Goal: Task Accomplishment & Management: Complete application form

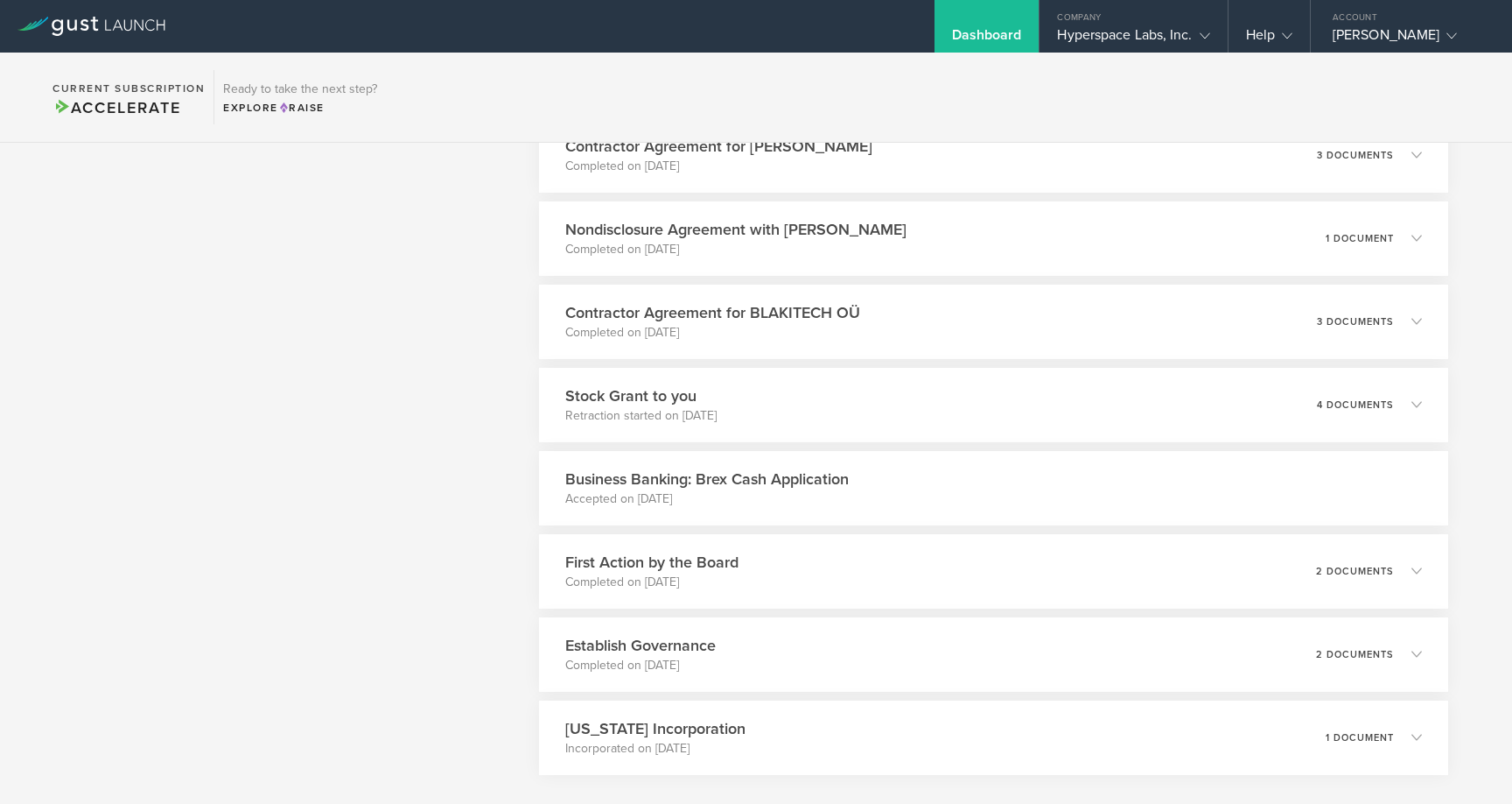
scroll to position [4126, 0]
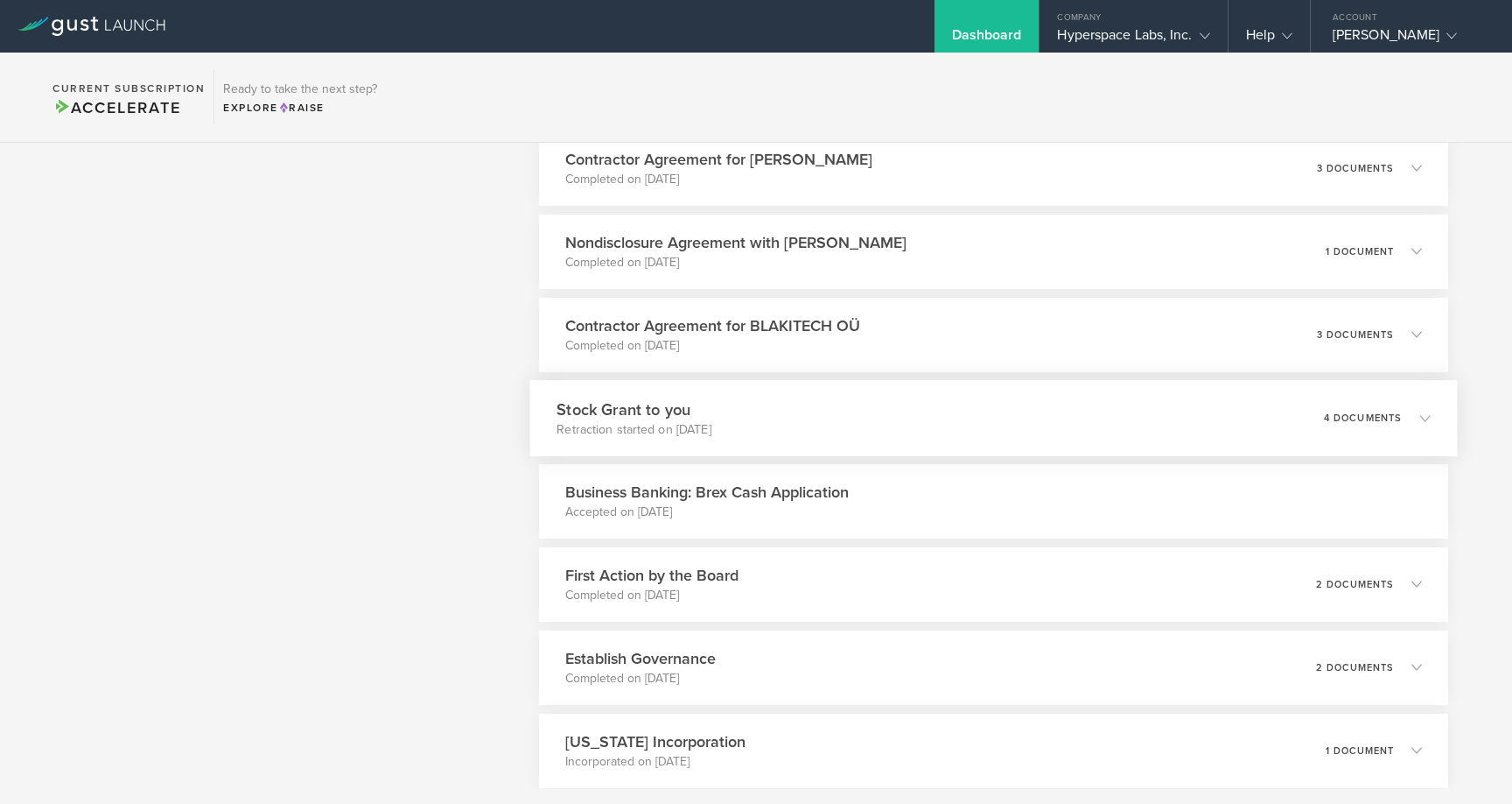
click at [772, 414] on div "Stock Grant to you Retraction started on Sep 15, 2023 4 documents" at bounding box center [993, 417] width 928 height 76
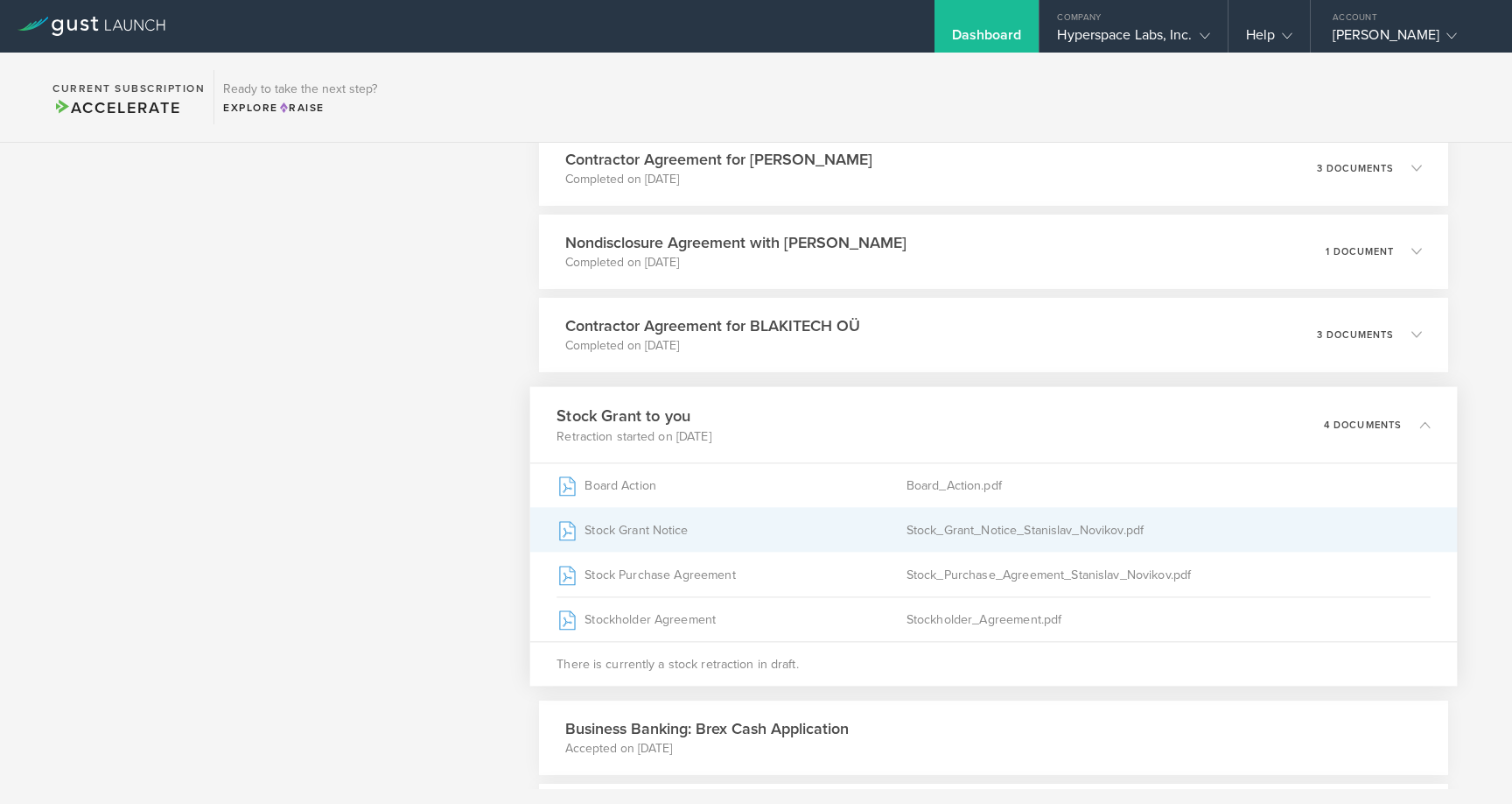
click at [762, 533] on div "Stock Grant Notice" at bounding box center [731, 530] width 350 height 44
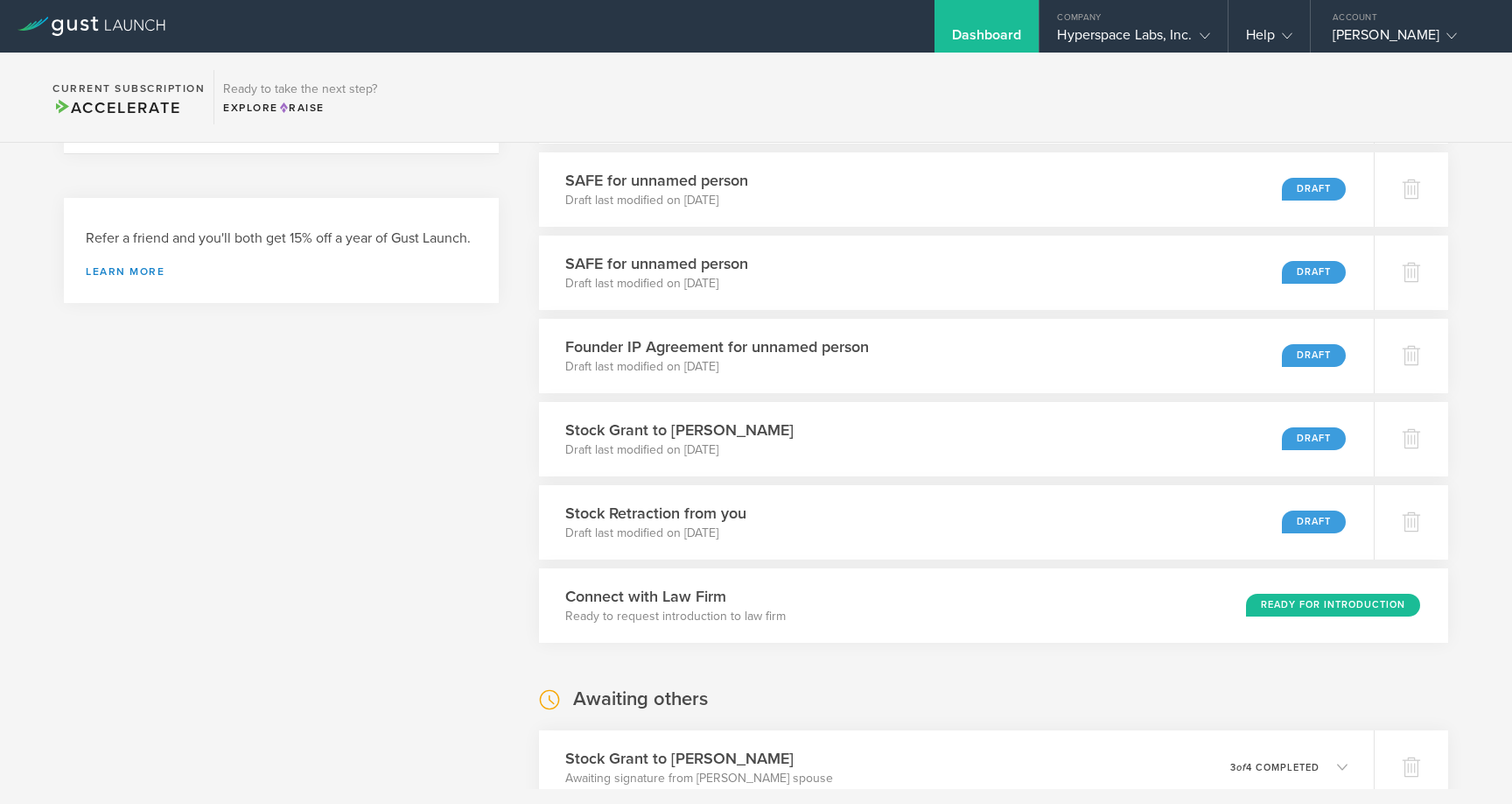
scroll to position [669, 0]
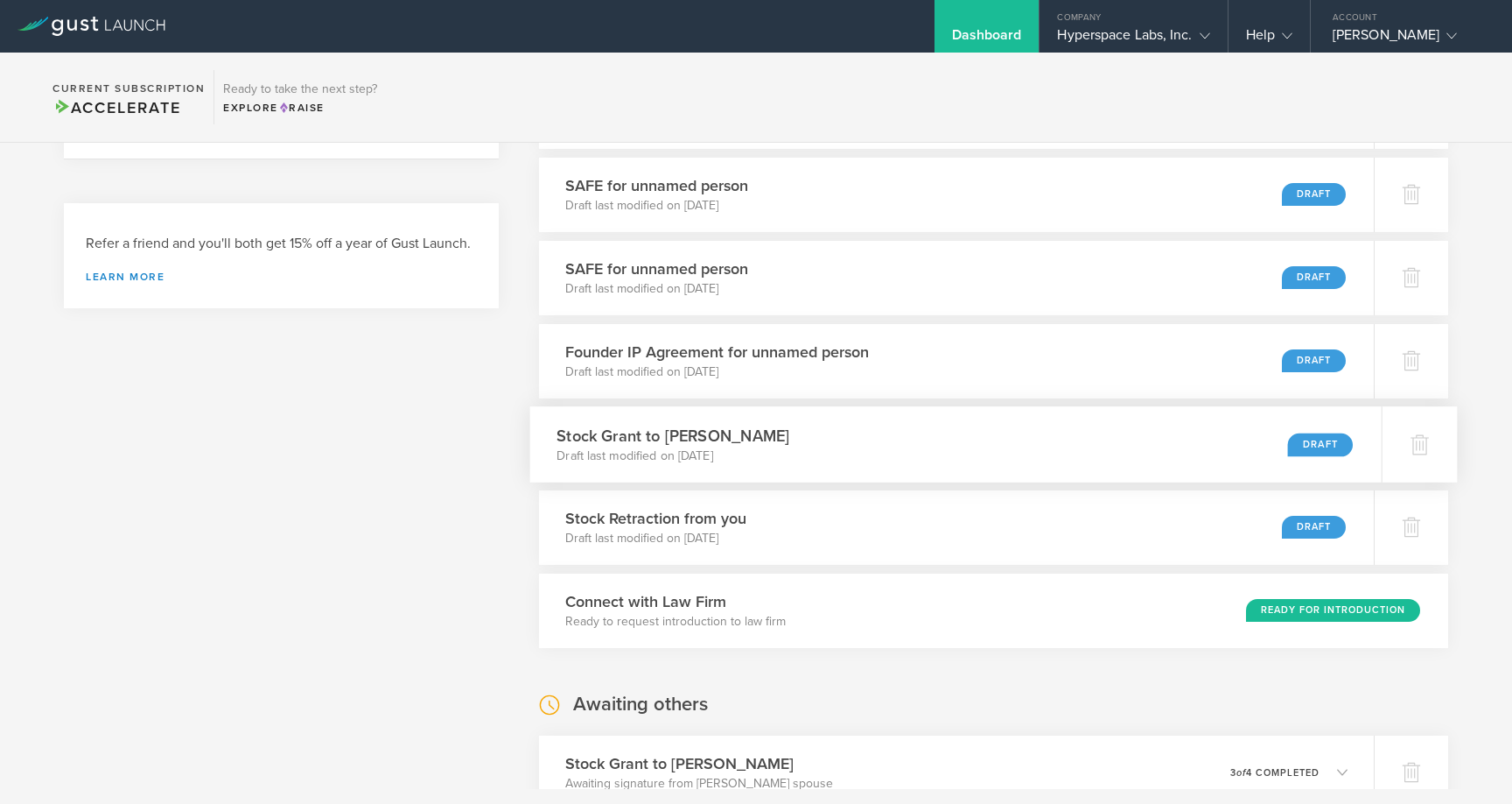
click at [796, 439] on div "Stock Grant to Tamay Aykut Draft last modified on Dec 20, 2023 Draft" at bounding box center [954, 444] width 851 height 76
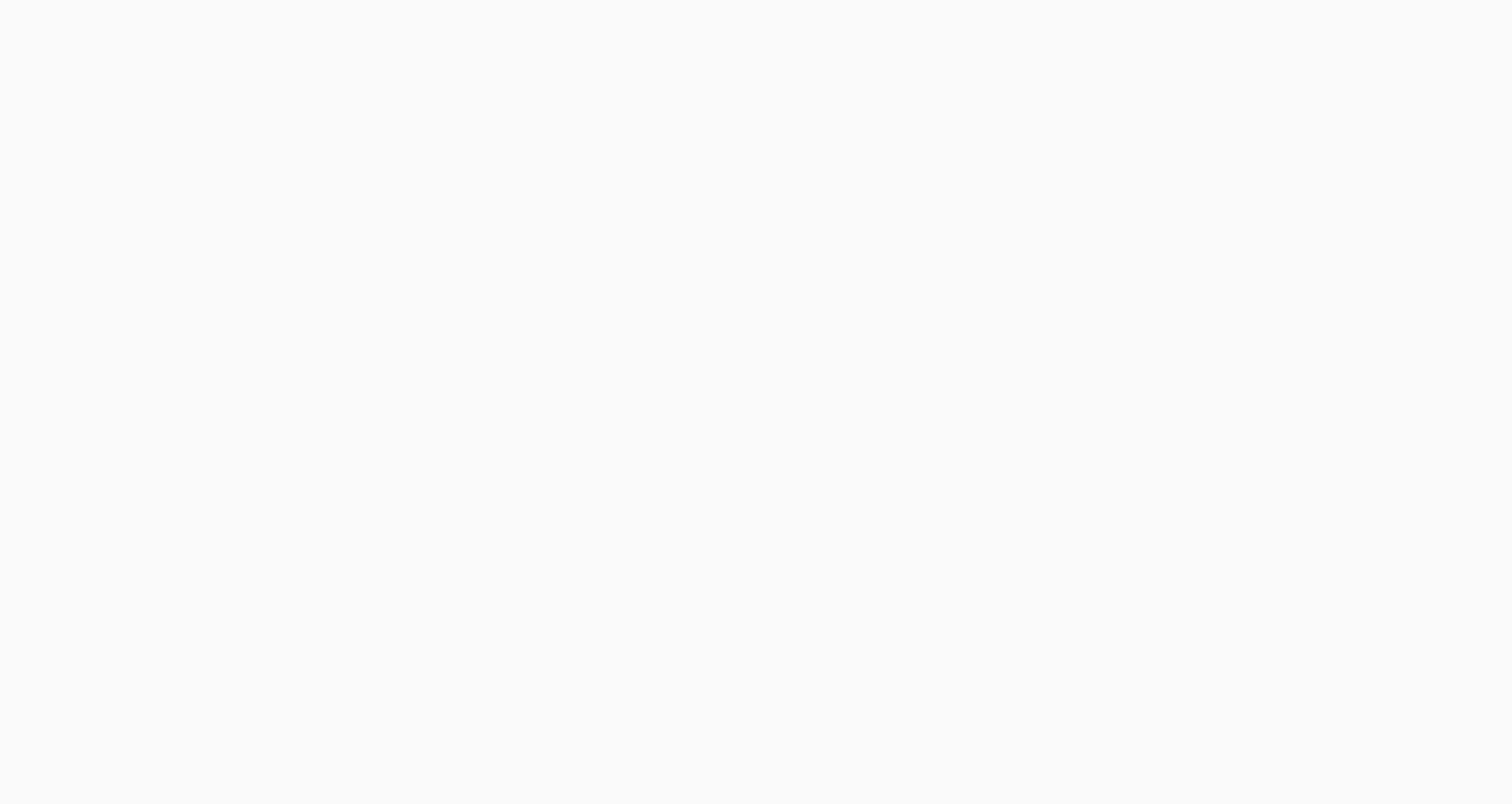
select select "double"
select select "100"
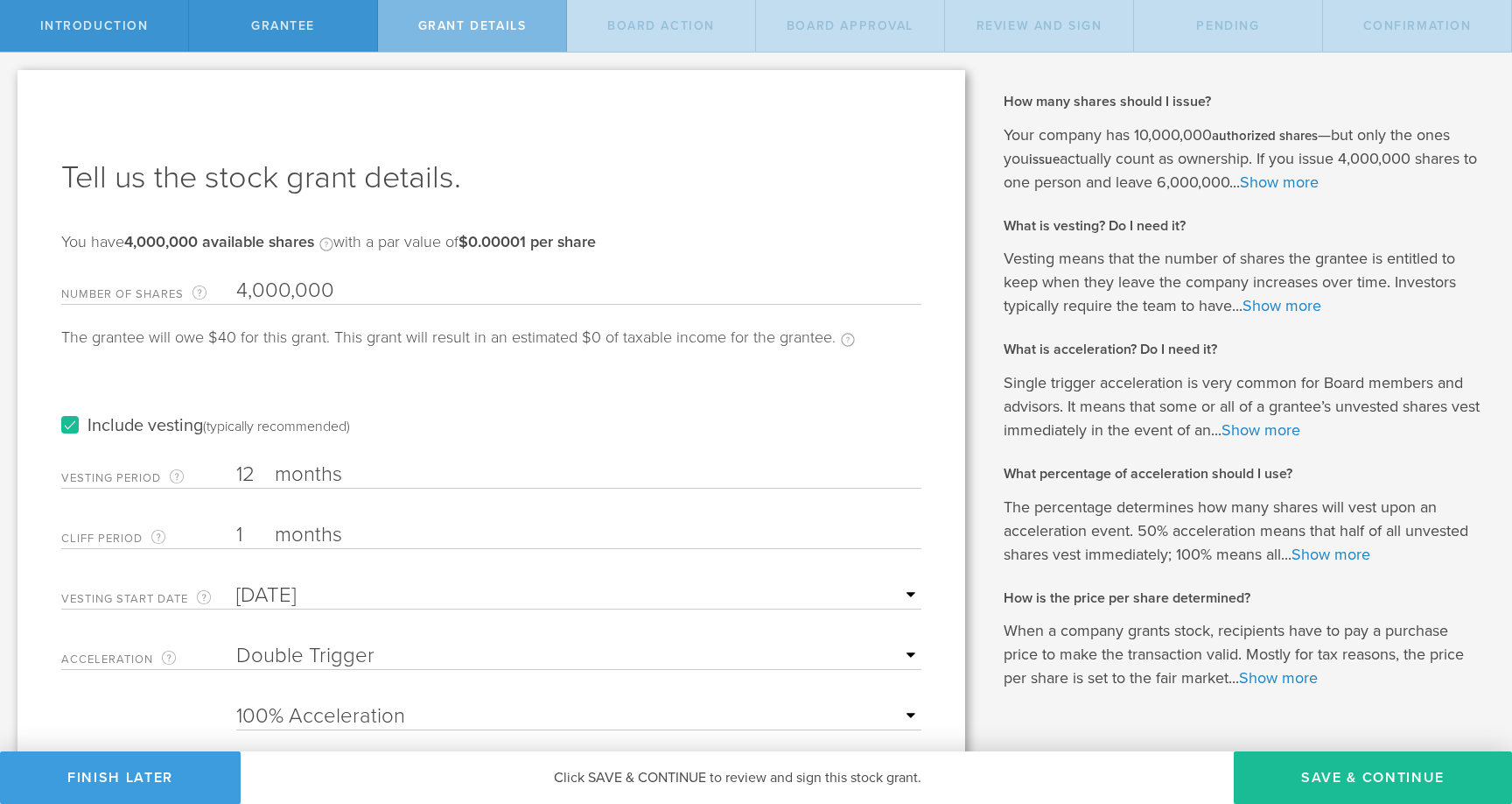
scroll to position [84, 0]
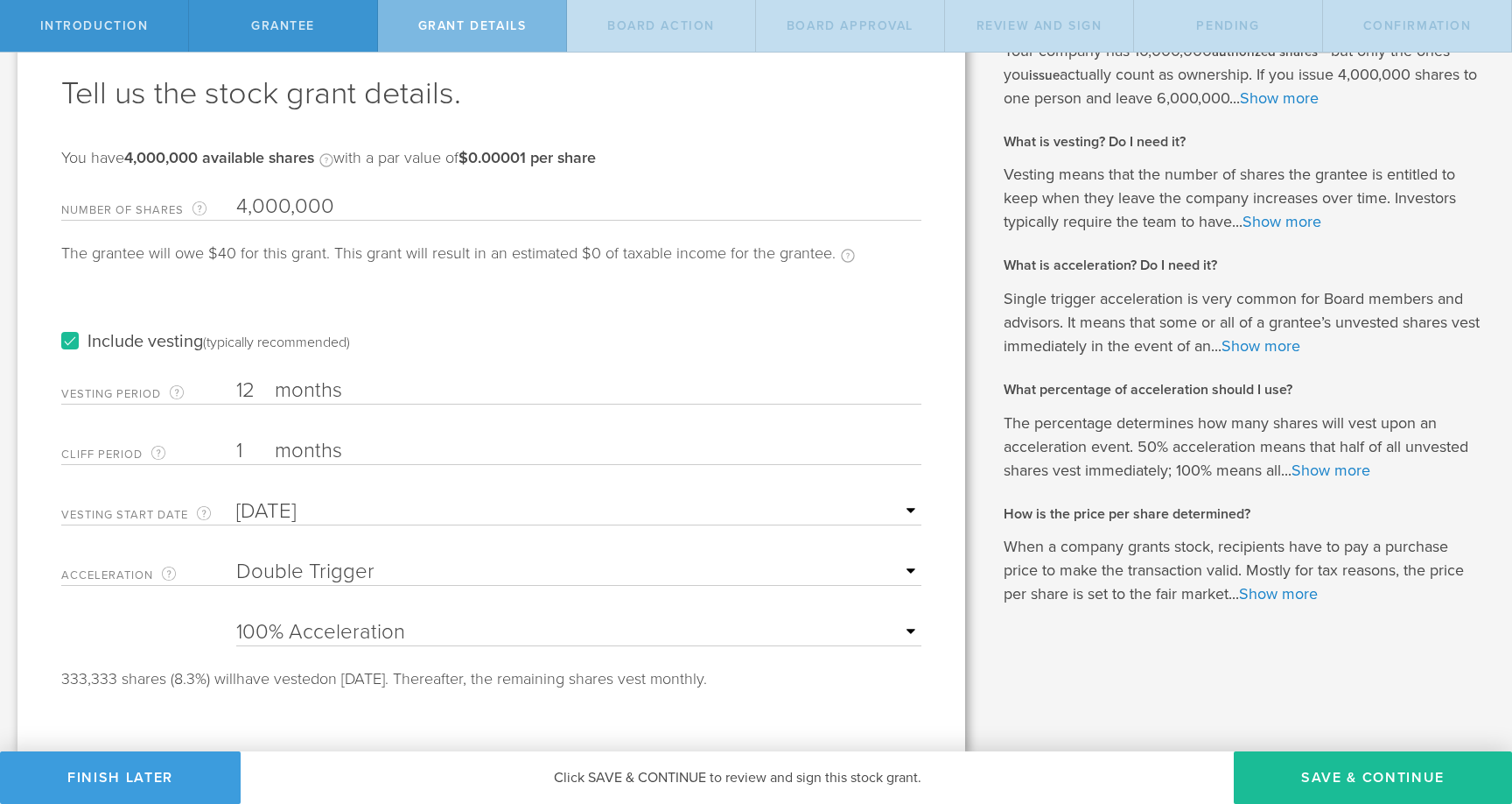
click at [304, 442] on label "months" at bounding box center [362, 453] width 175 height 30
click at [304, 442] on input "1" at bounding box center [578, 451] width 685 height 27
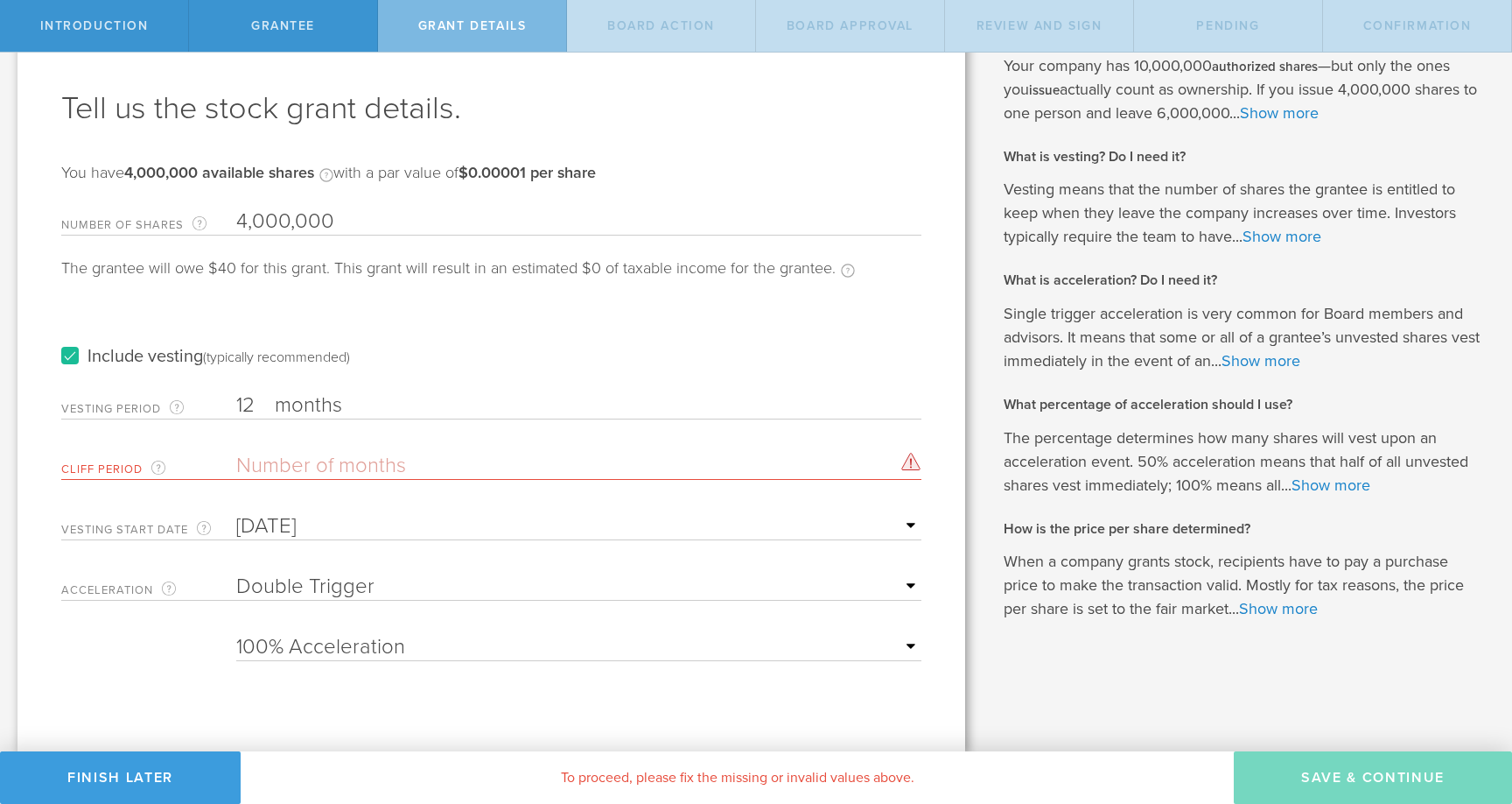
scroll to position [69, 0]
type input "0"
type input "1"
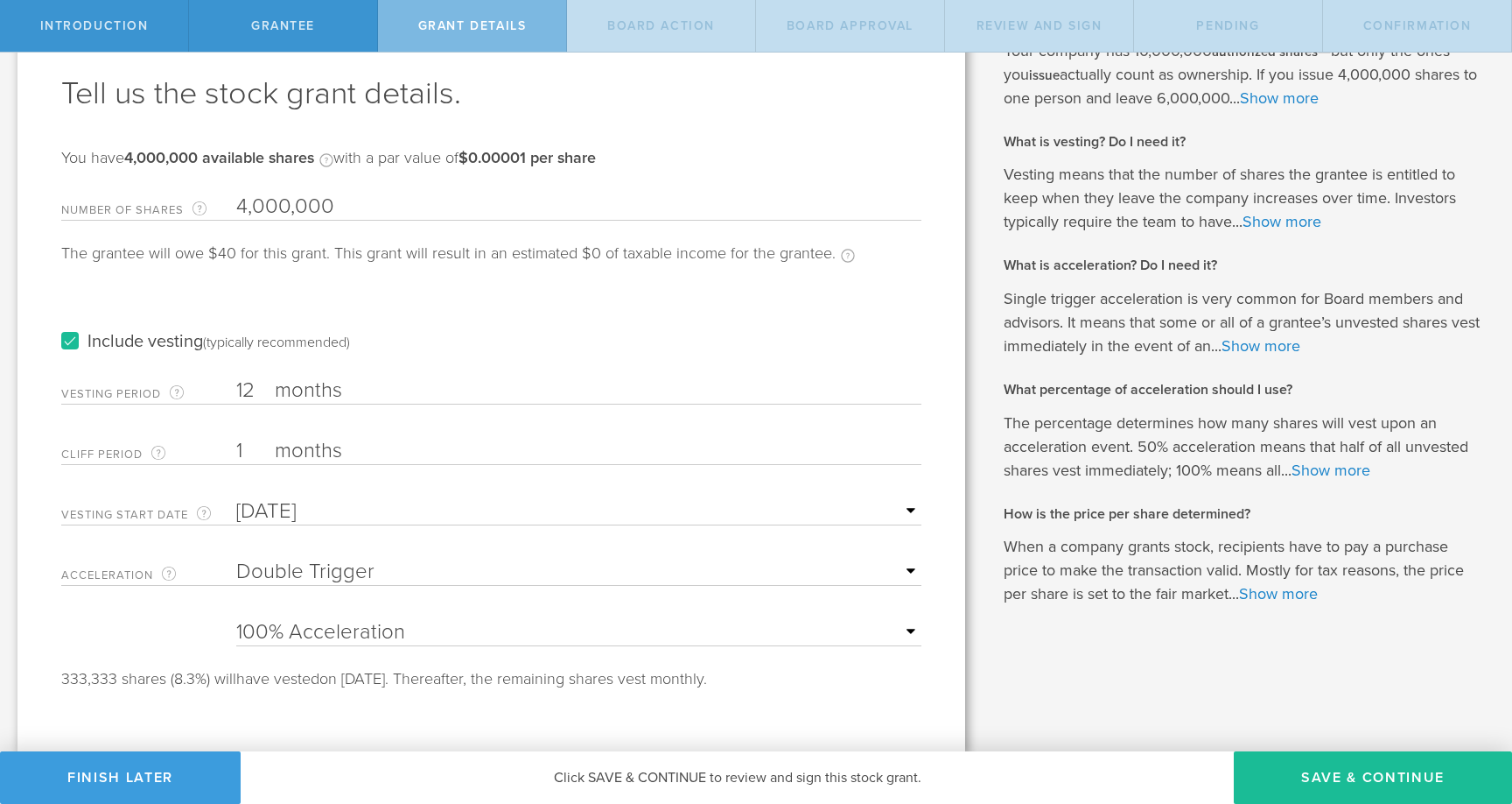
click at [351, 574] on select "None Single Trigger Double Trigger" at bounding box center [578, 572] width 685 height 27
select select "none"
click at [236, 559] on select "None Single Trigger Double Trigger" at bounding box center [578, 572] width 685 height 27
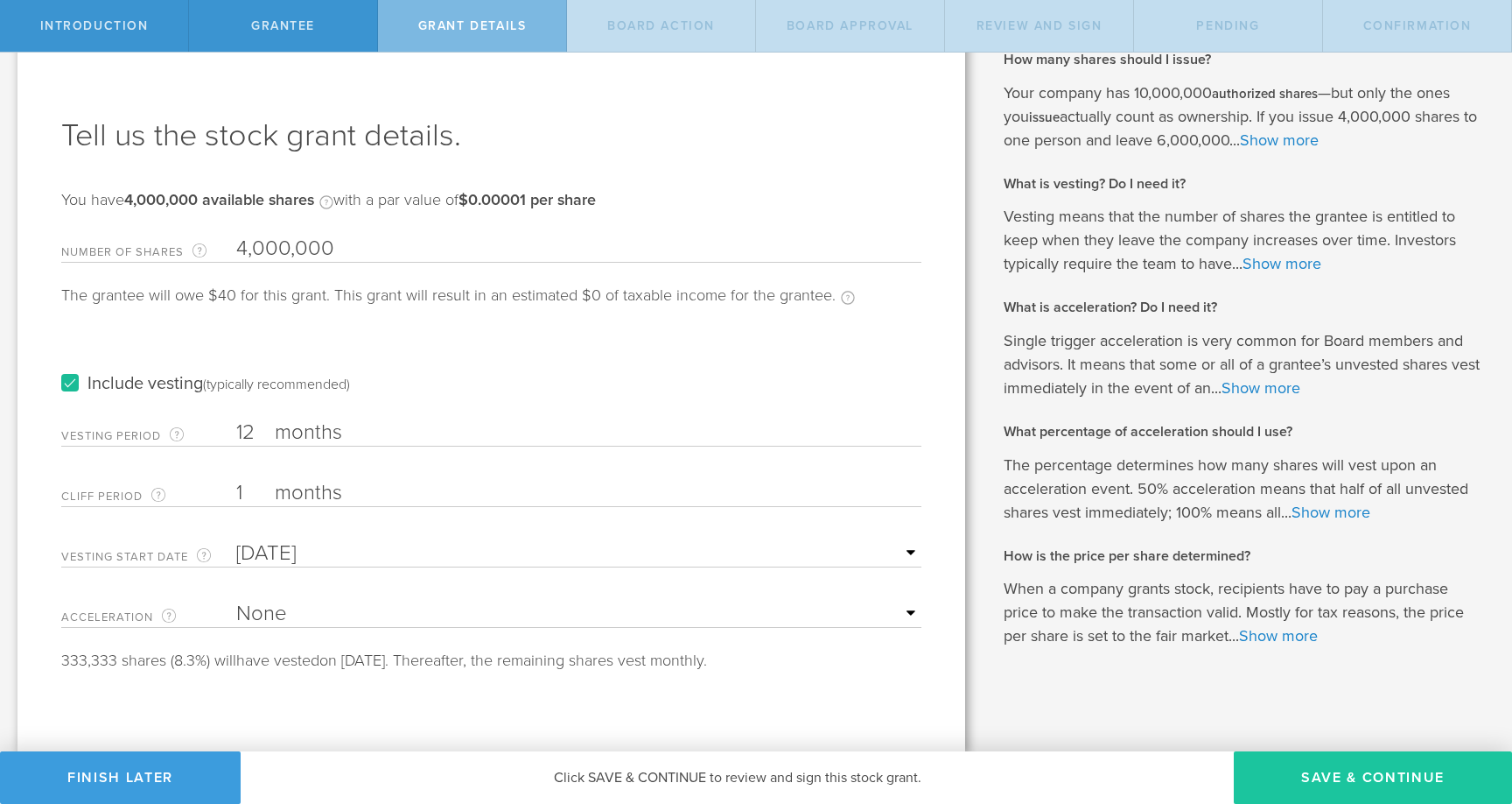
click at [1336, 760] on button "Save & Continue" at bounding box center [1373, 777] width 278 height 52
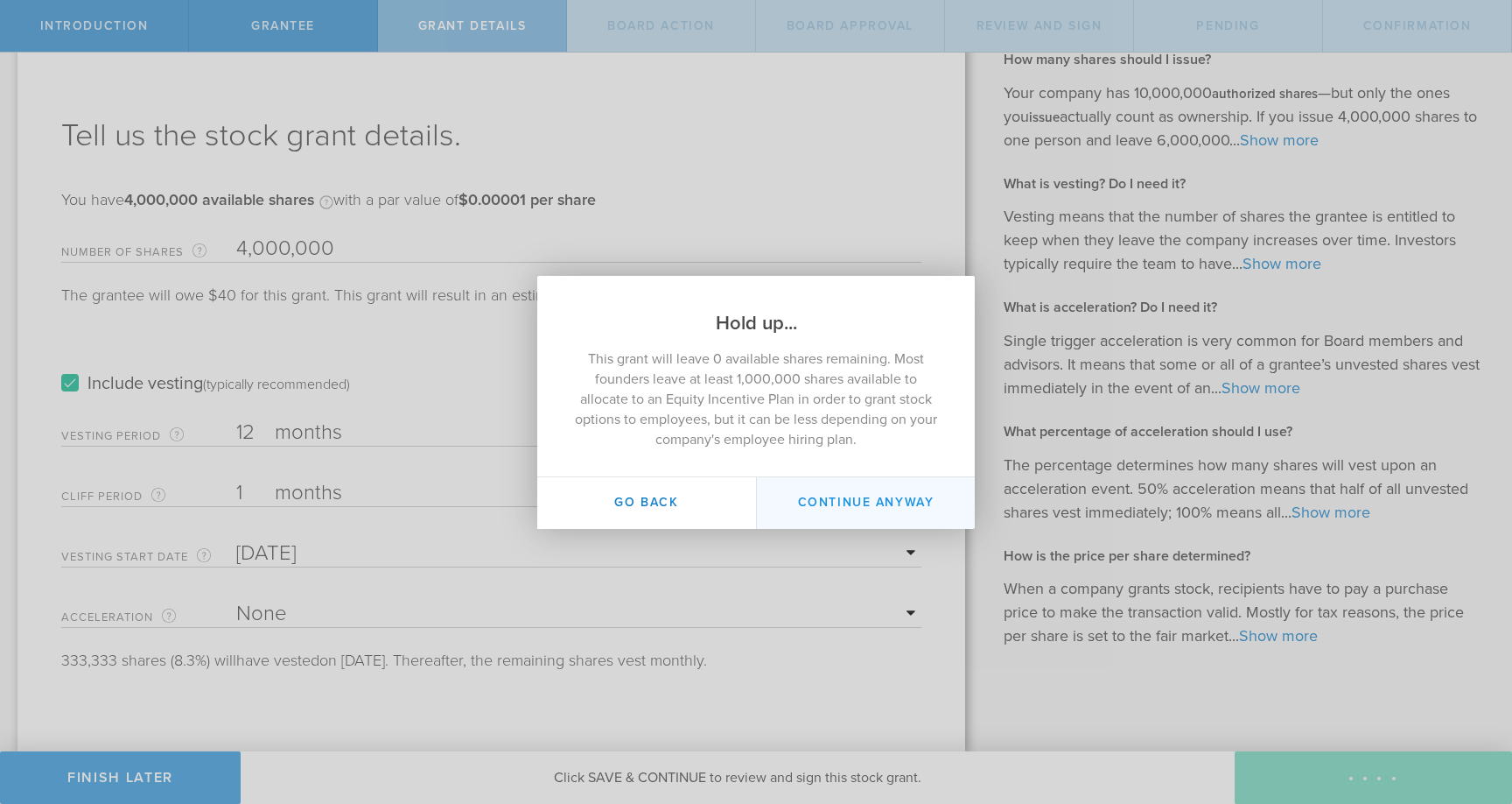
click at [777, 503] on button "Continue Anyway" at bounding box center [865, 503] width 218 height 51
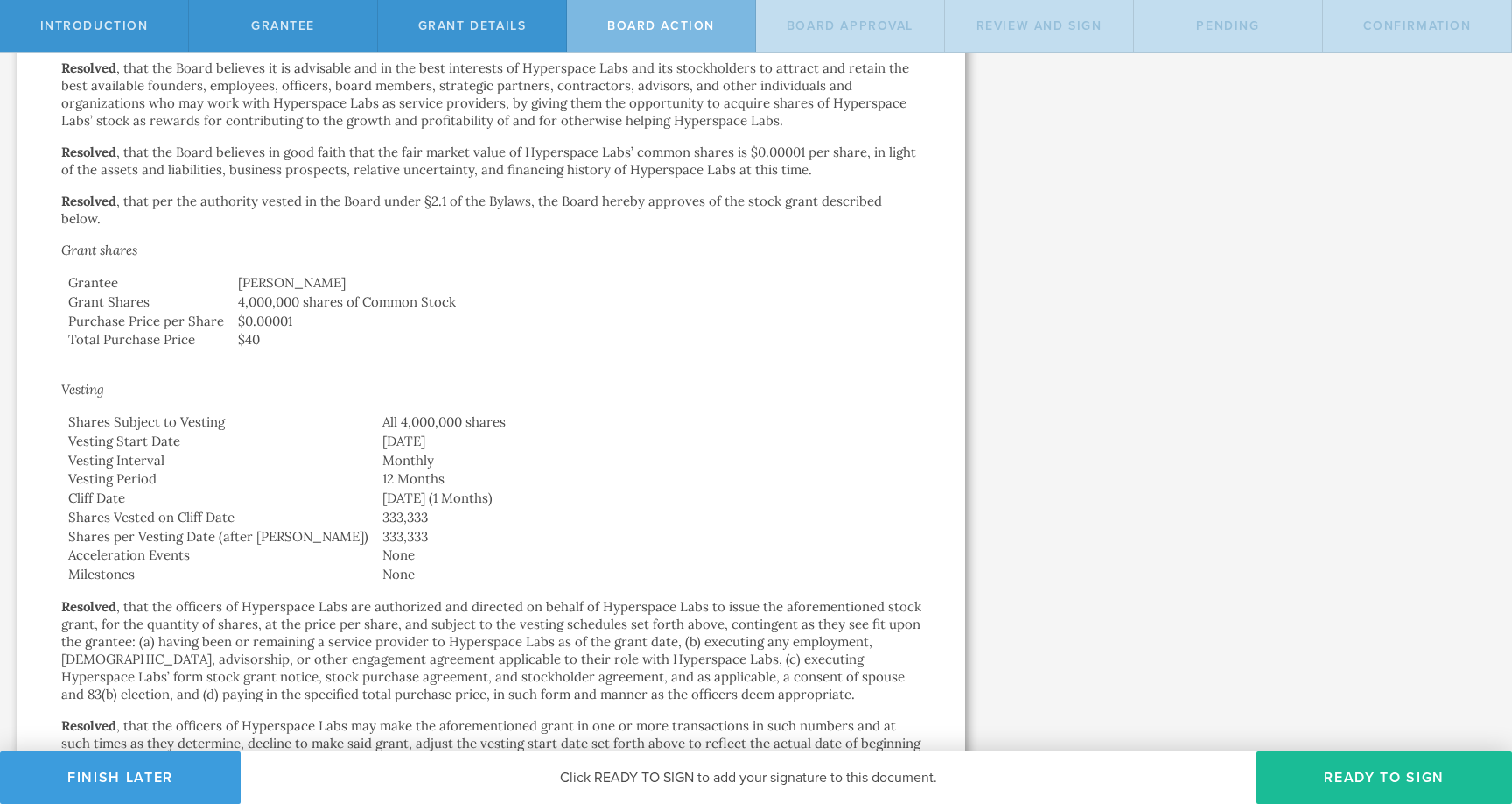
scroll to position [0, 0]
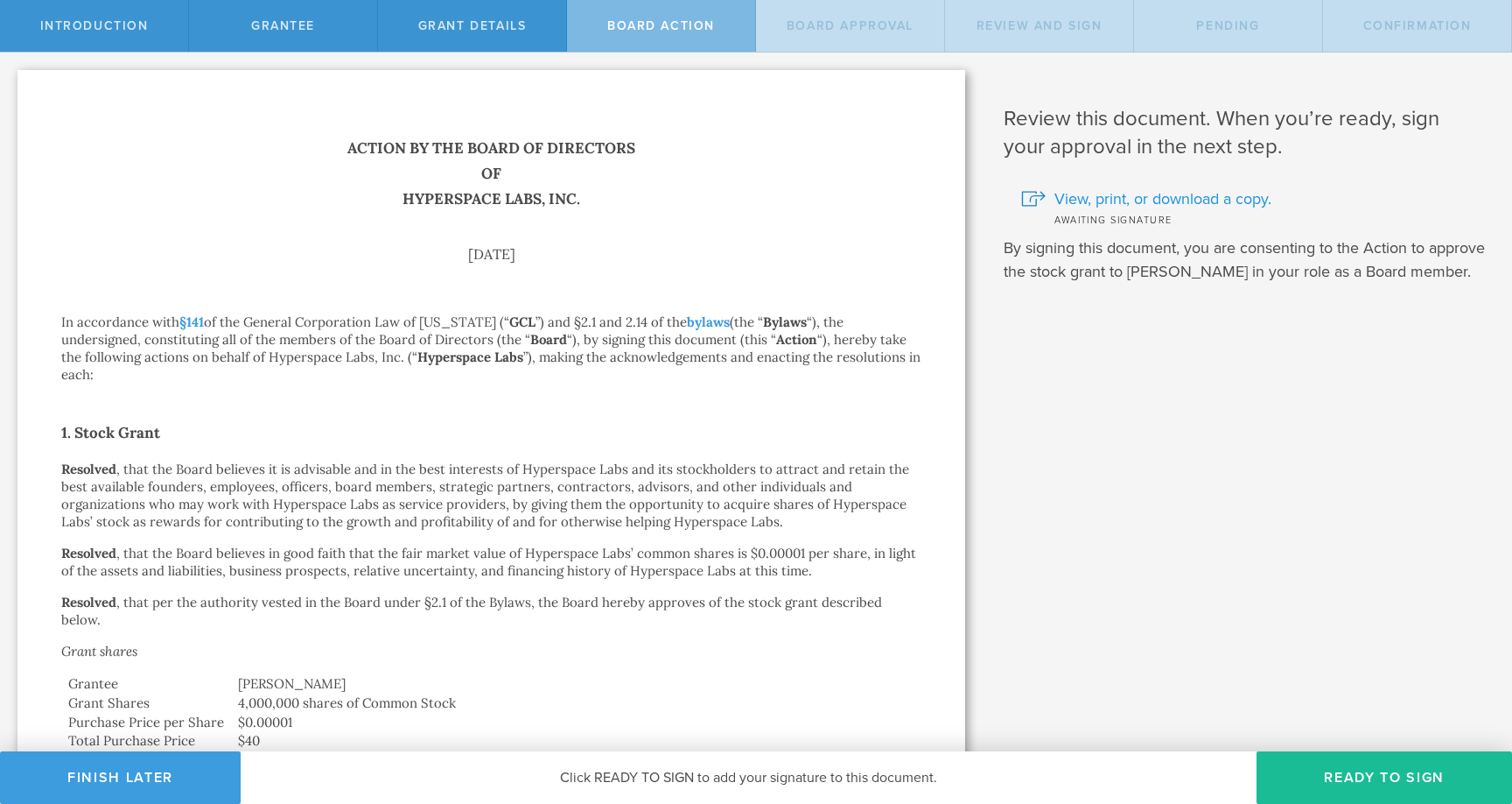
click at [1122, 198] on span "View, print, or download a copy." at bounding box center [1162, 198] width 217 height 23
click at [58, 20] on span "Introduction" at bounding box center [94, 26] width 109 height 15
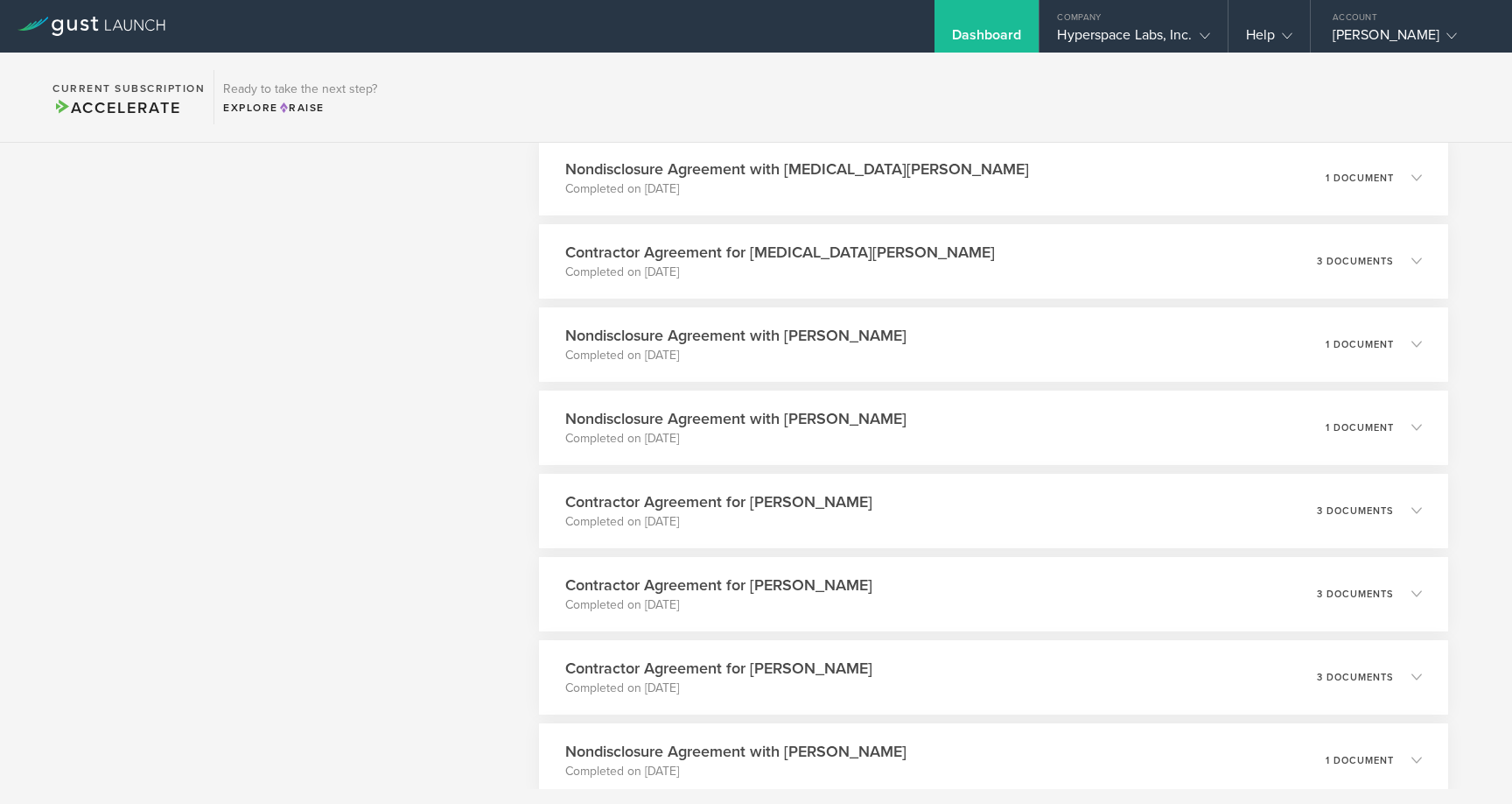
scroll to position [4234, 0]
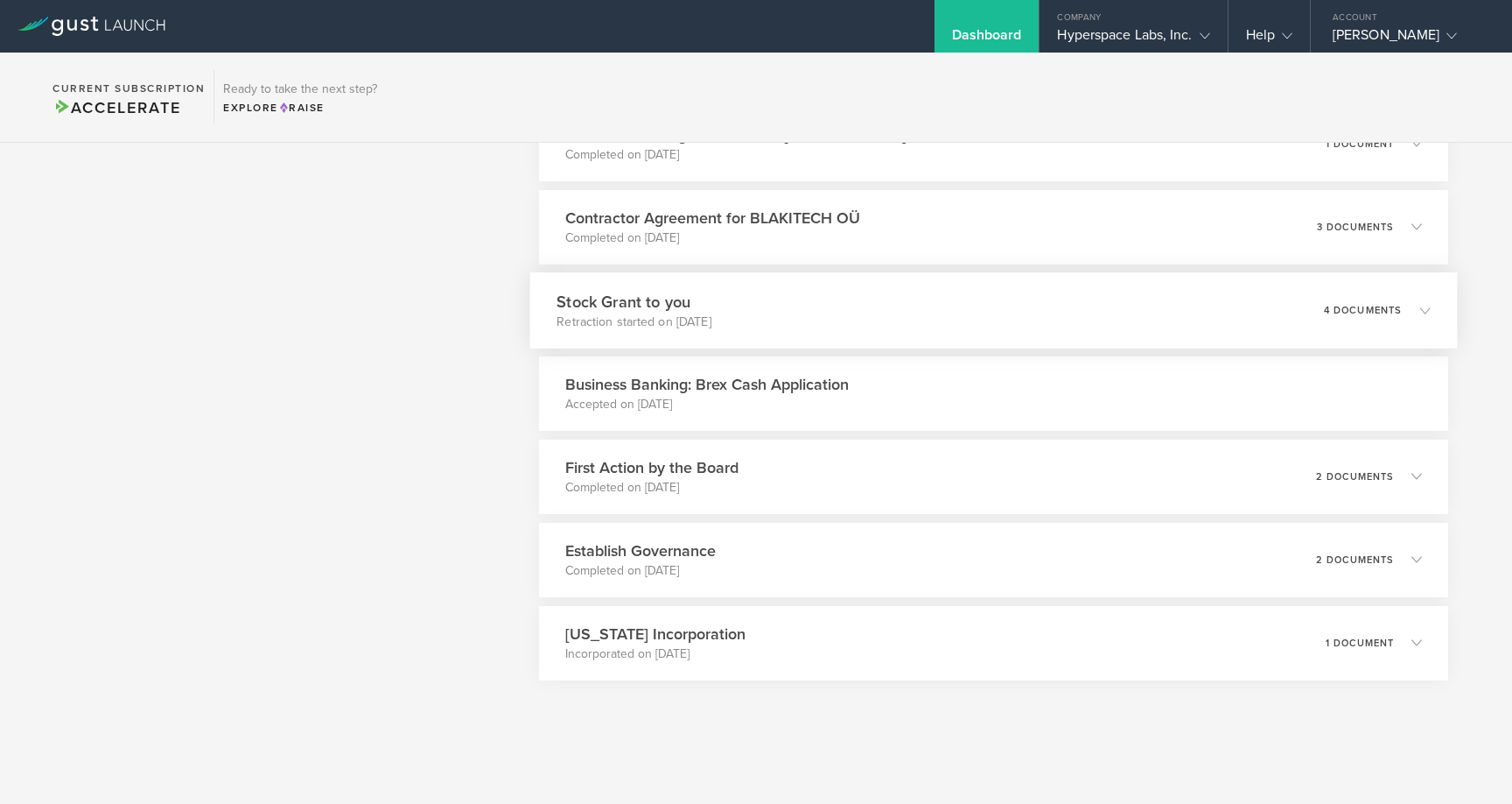
click at [757, 327] on div "Stock Grant to you Retraction started on [DATE] 4 documents" at bounding box center [993, 310] width 928 height 76
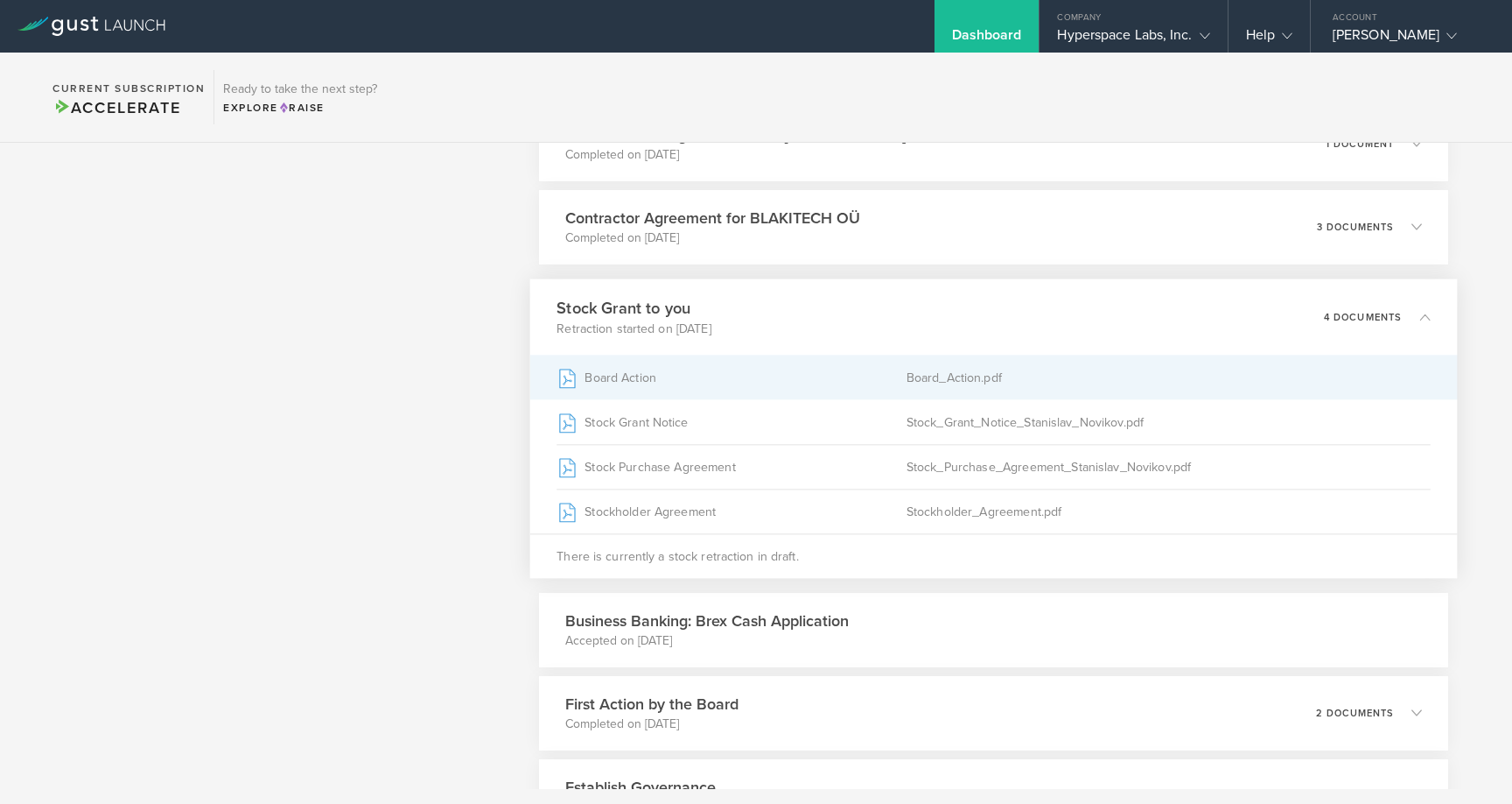
click at [758, 392] on div "Board Action" at bounding box center [731, 378] width 350 height 44
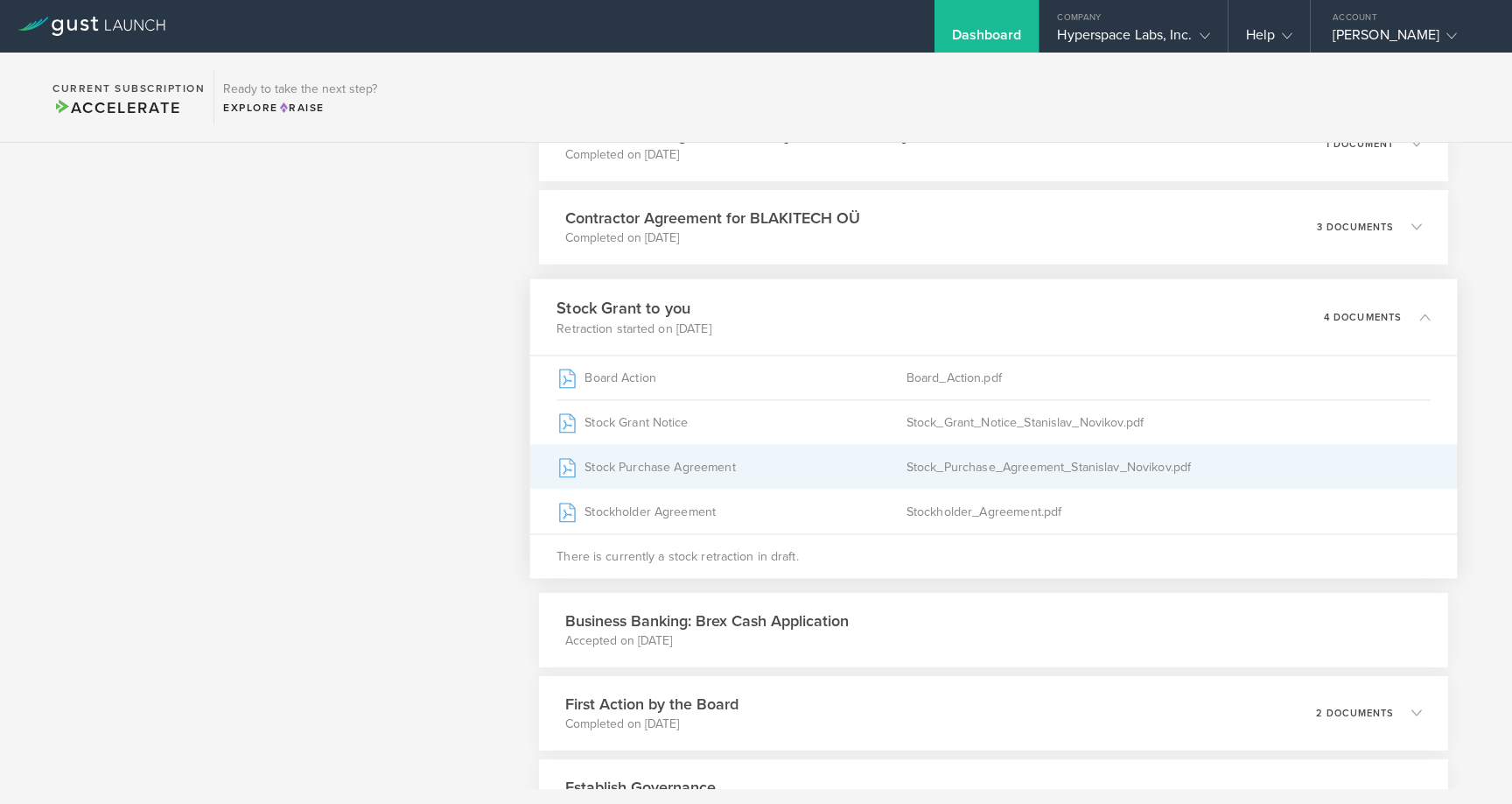
click at [710, 470] on div "Stock Purchase Agreement" at bounding box center [731, 466] width 350 height 44
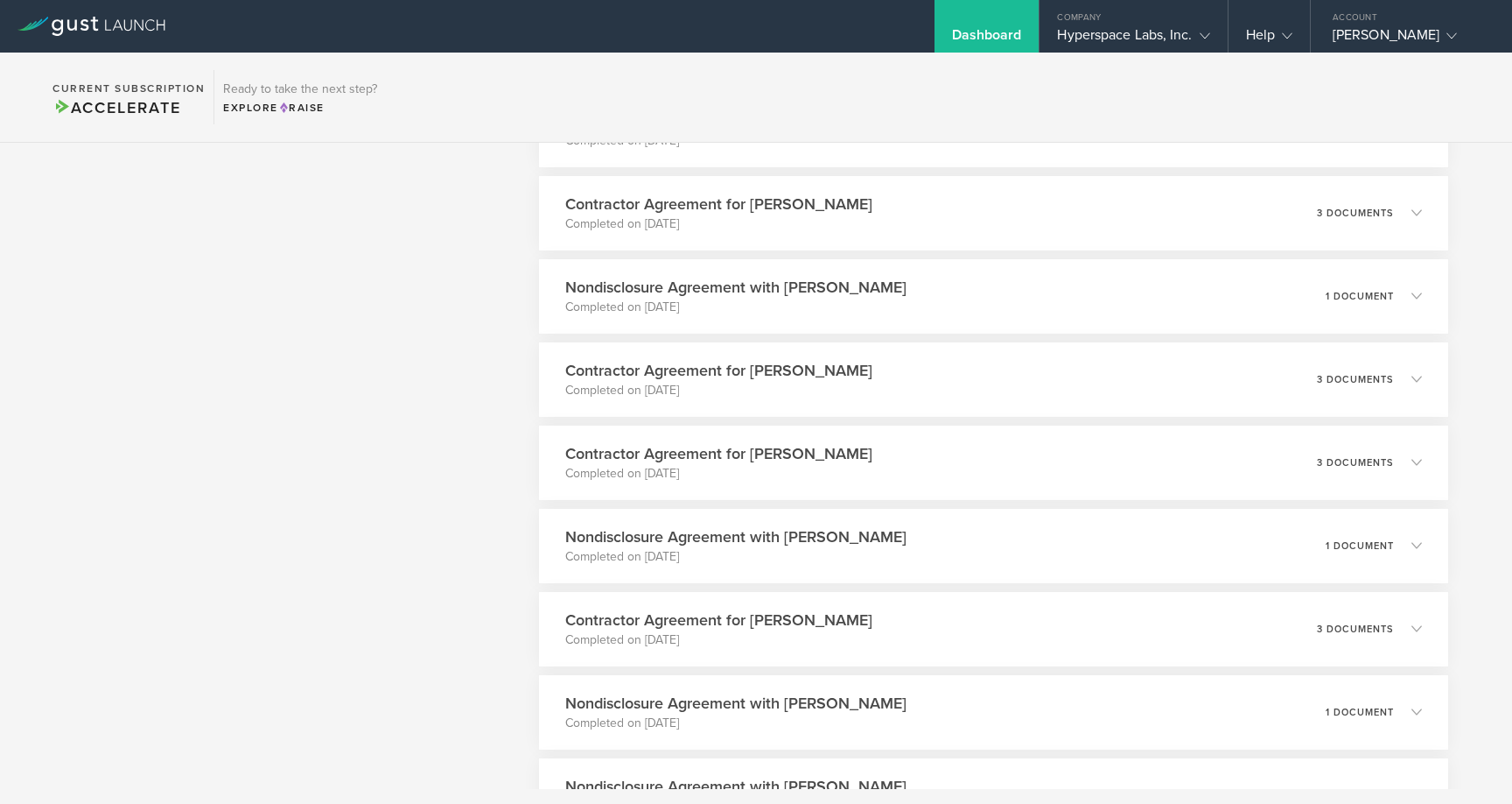
scroll to position [2573, 0]
